Goal: Contribute content: Add original content to the website for others to see

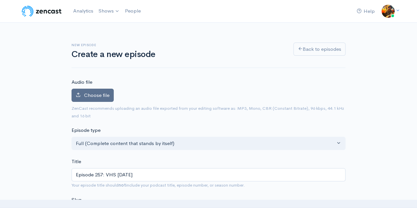
scroll to position [0, 0]
click at [98, 96] on span "Choose file" at bounding box center [96, 95] width 25 height 6
click at [0, 0] on input "Choose file" at bounding box center [0, 0] width 0 height 0
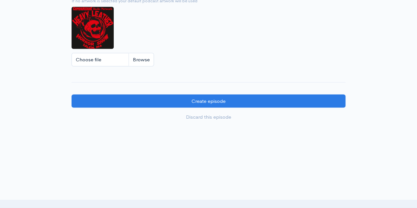
scroll to position [587, 0]
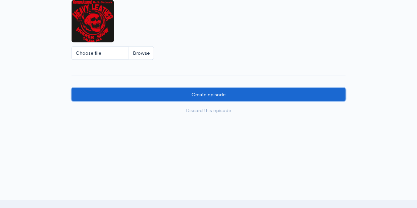
click at [245, 91] on input "Create episode" at bounding box center [209, 95] width 274 height 14
